Goal: Transaction & Acquisition: Purchase product/service

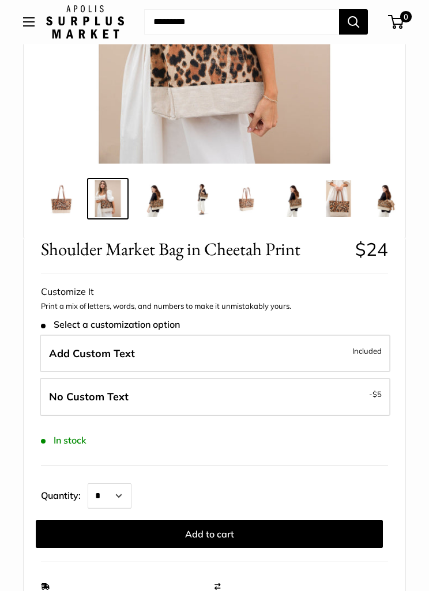
scroll to position [283, 0]
click at [225, 540] on button "Add to cart" at bounding box center [209, 534] width 347 height 28
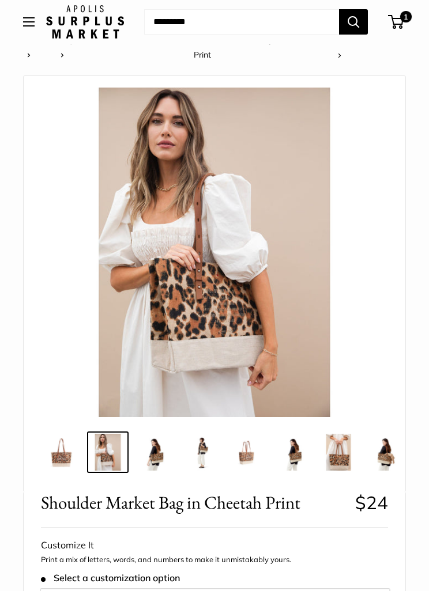
scroll to position [0, 0]
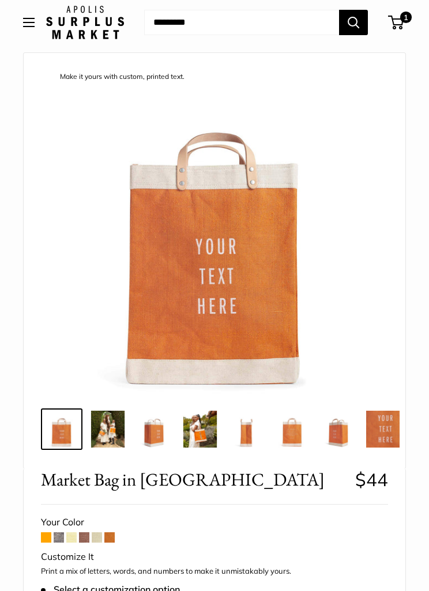
scroll to position [35, 0]
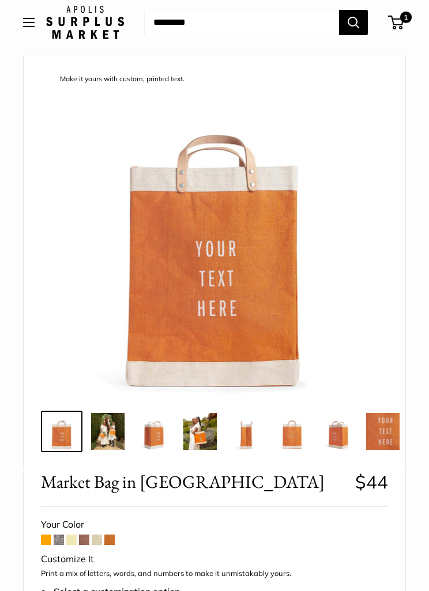
click at [45, 542] on span at bounding box center [46, 540] width 10 height 10
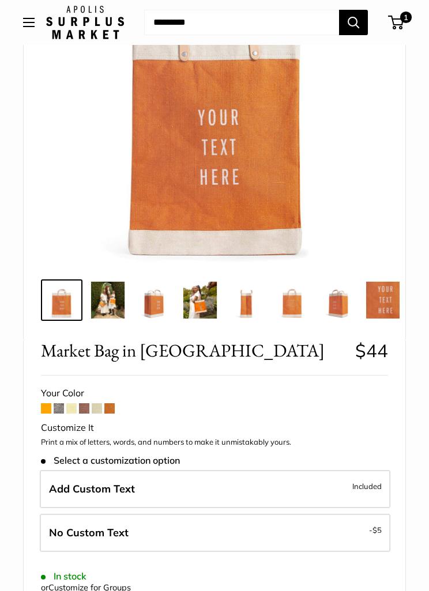
scroll to position [165, 0]
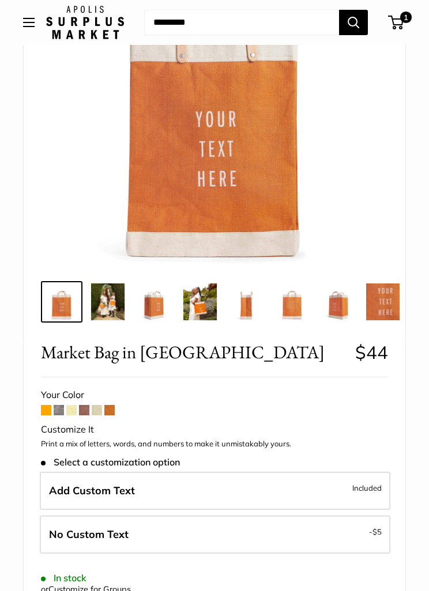
click at [112, 414] on span at bounding box center [109, 410] width 10 height 10
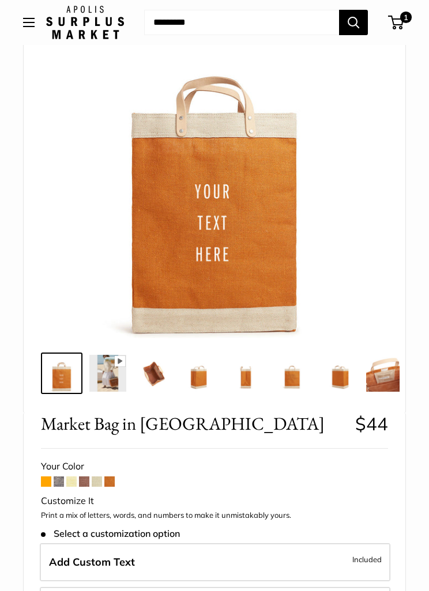
scroll to position [120, 0]
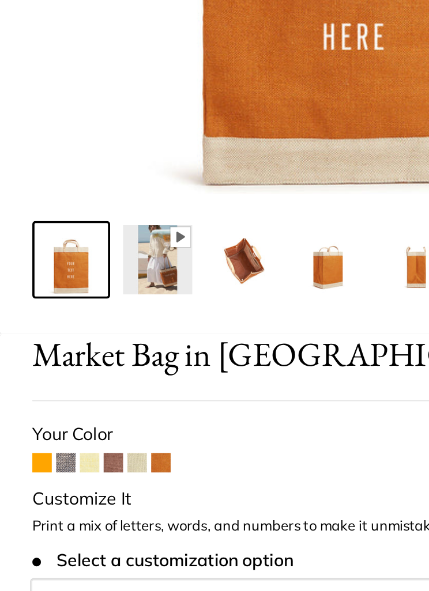
click at [41, 450] on span at bounding box center [46, 455] width 10 height 10
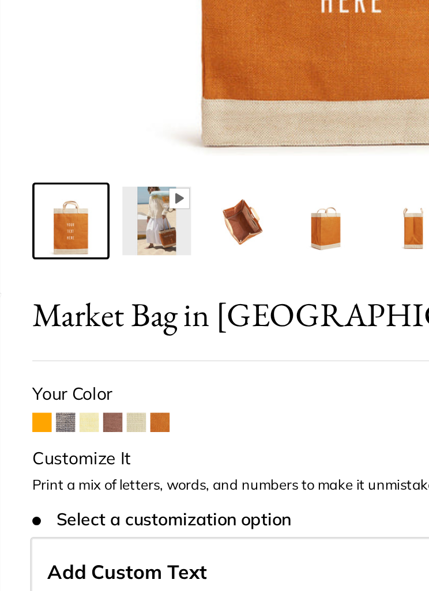
click at [79, 495] on span at bounding box center [84, 500] width 10 height 10
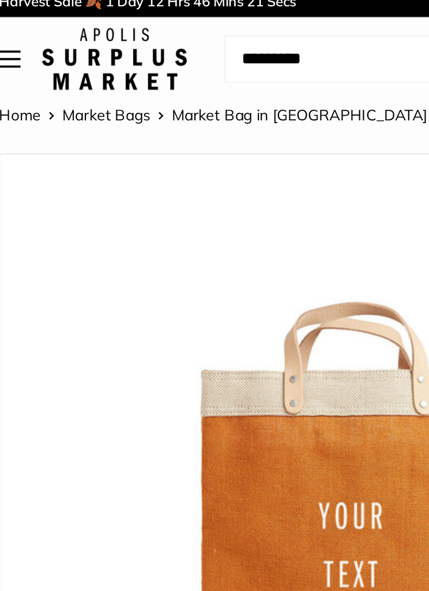
scroll to position [0, 0]
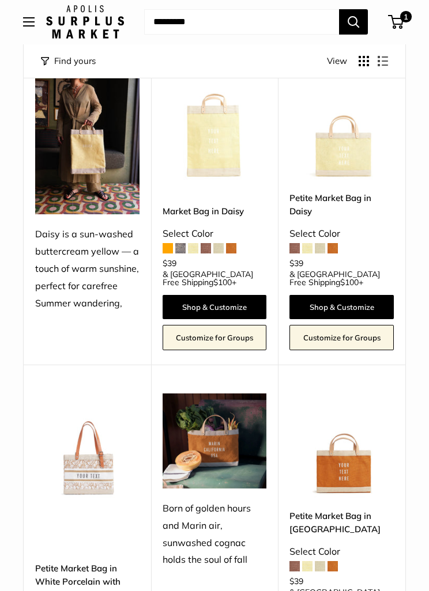
scroll to position [1116, 0]
click at [70, 562] on link "Petite Market Bag in White Porcelain with Adjustable Handle" at bounding box center [87, 582] width 104 height 40
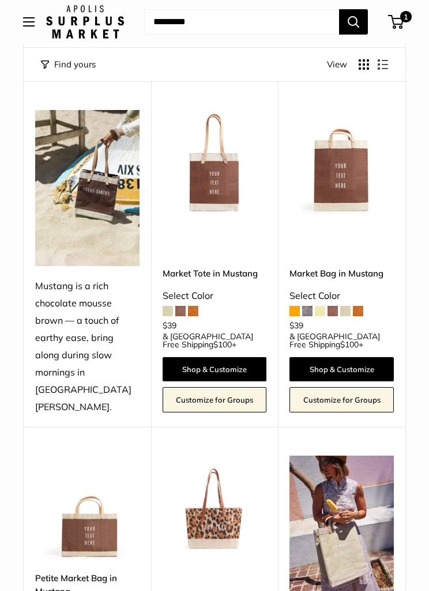
scroll to position [96, 0]
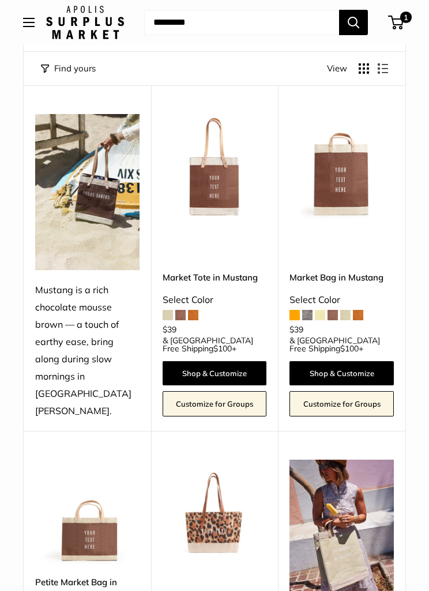
click at [209, 497] on img at bounding box center [214, 512] width 104 height 104
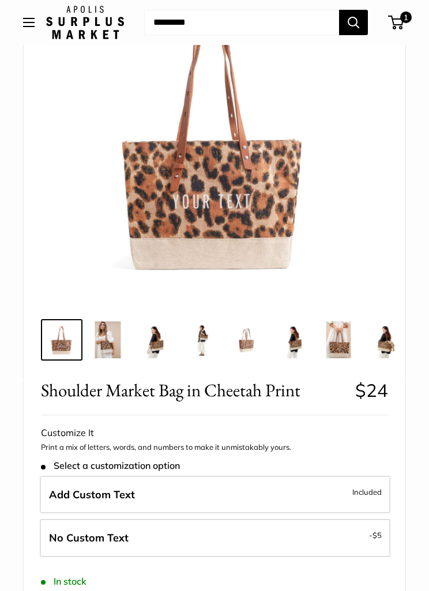
scroll to position [161, 0]
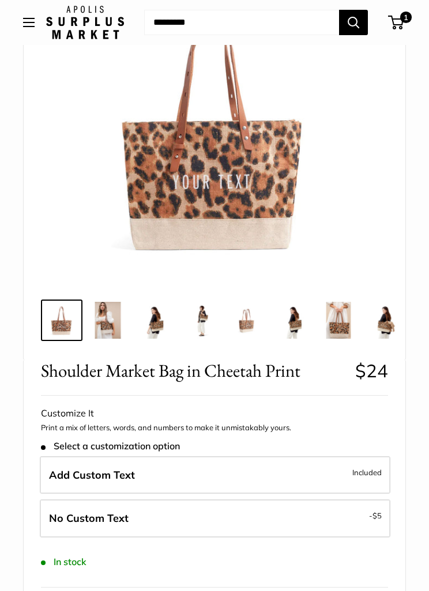
click at [361, 476] on span "Included" at bounding box center [366, 472] width 29 height 14
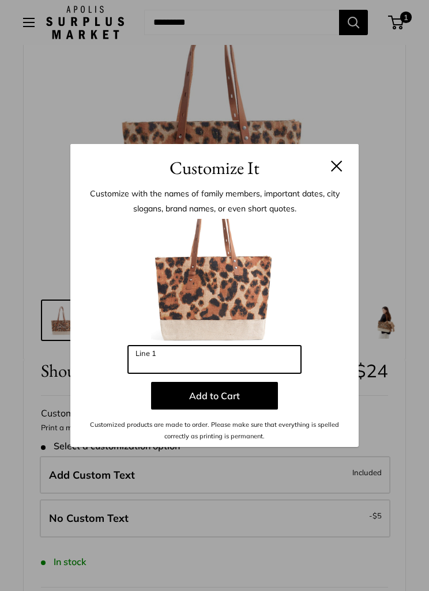
click at [156, 373] on input "Line 1" at bounding box center [214, 360] width 173 height 28
type input "***"
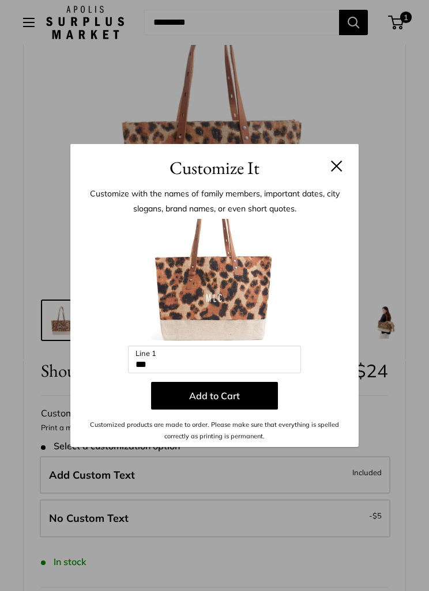
click at [206, 410] on button "Add to Cart" at bounding box center [214, 396] width 127 height 28
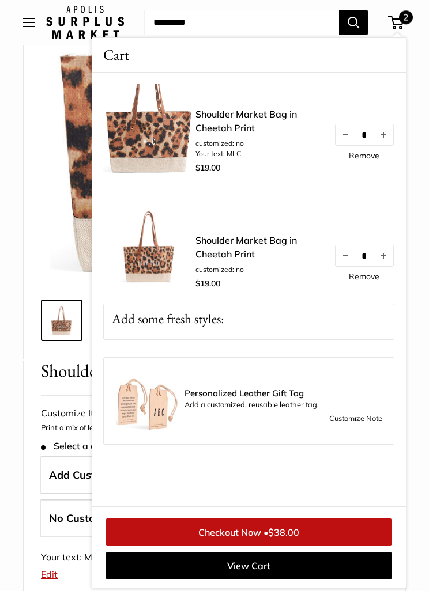
click at [344, 139] on button "Decrease quantity by 1" at bounding box center [345, 134] width 20 height 21
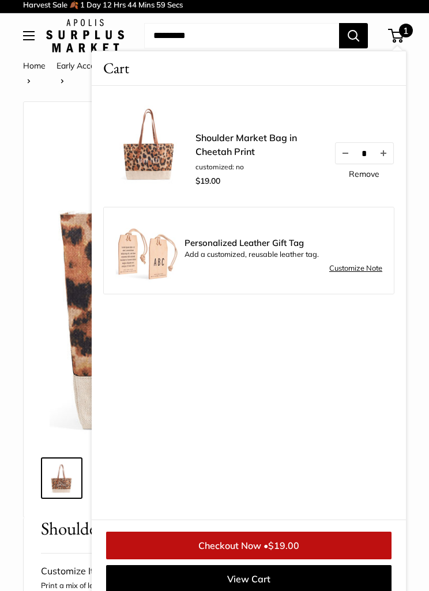
click at [46, 369] on div at bounding box center [214, 277] width 353 height 329
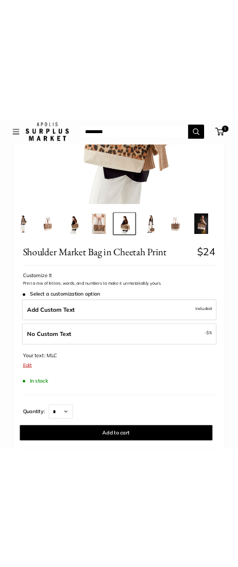
scroll to position [265, 0]
